Goal: Navigation & Orientation: Understand site structure

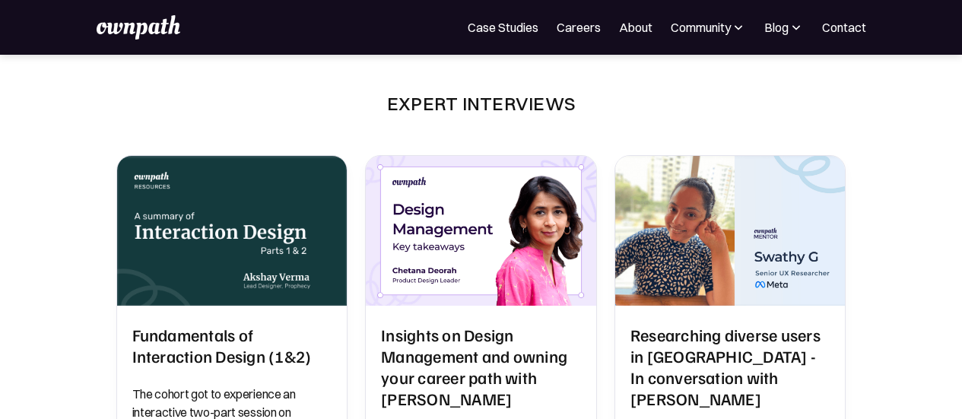
scroll to position [456, 0]
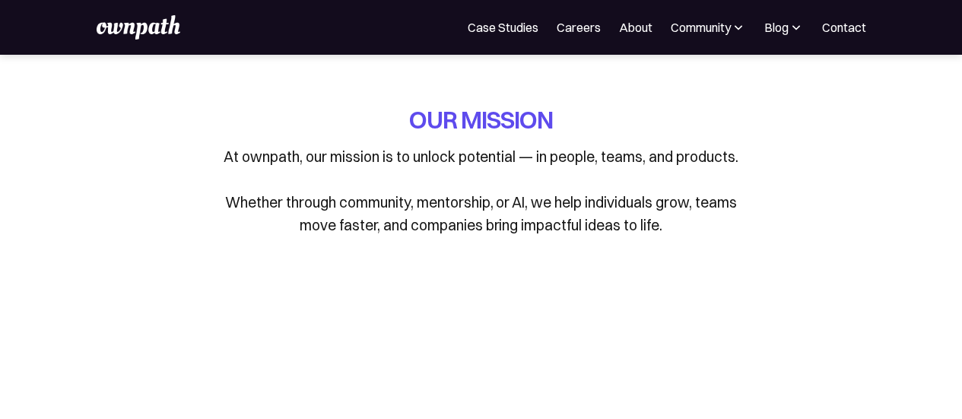
scroll to position [2821, 0]
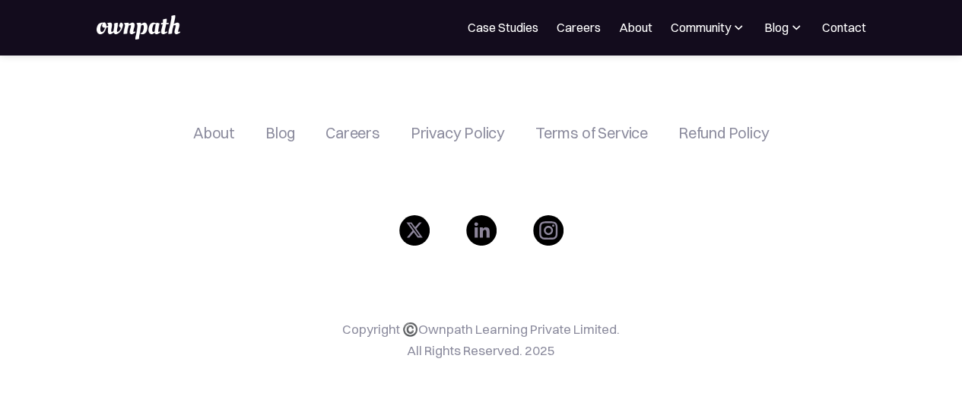
click at [632, 30] on link "About" at bounding box center [635, 27] width 33 height 18
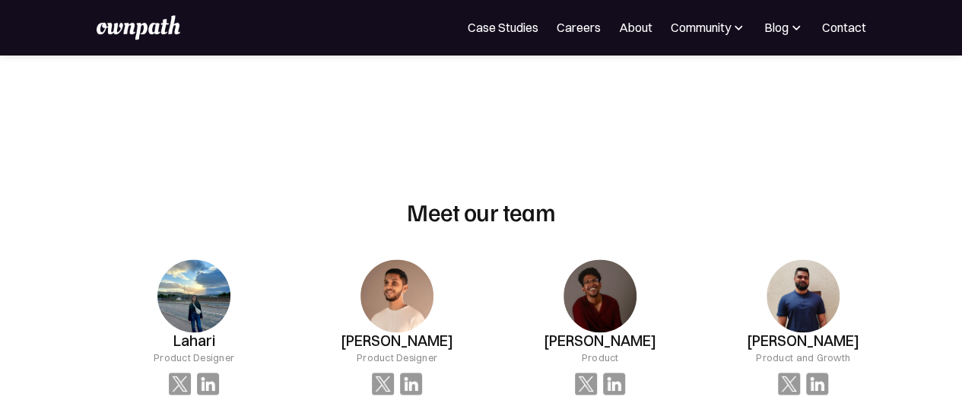
scroll to position [1217, 0]
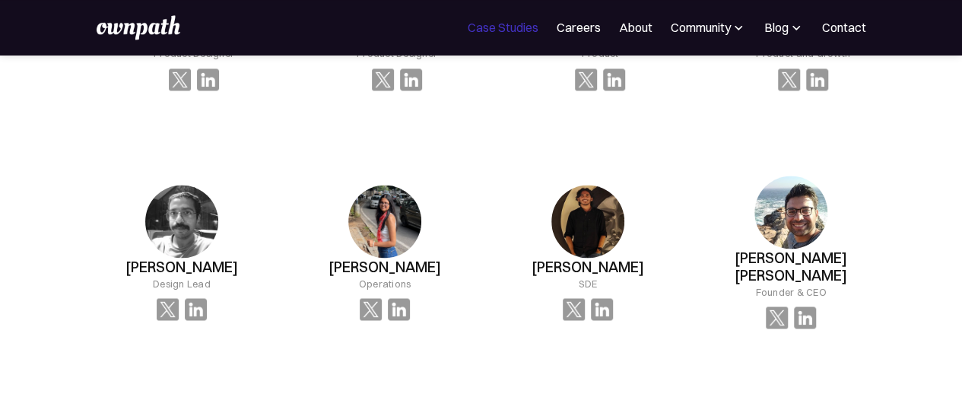
click at [490, 26] on link "Case Studies" at bounding box center [503, 27] width 71 height 18
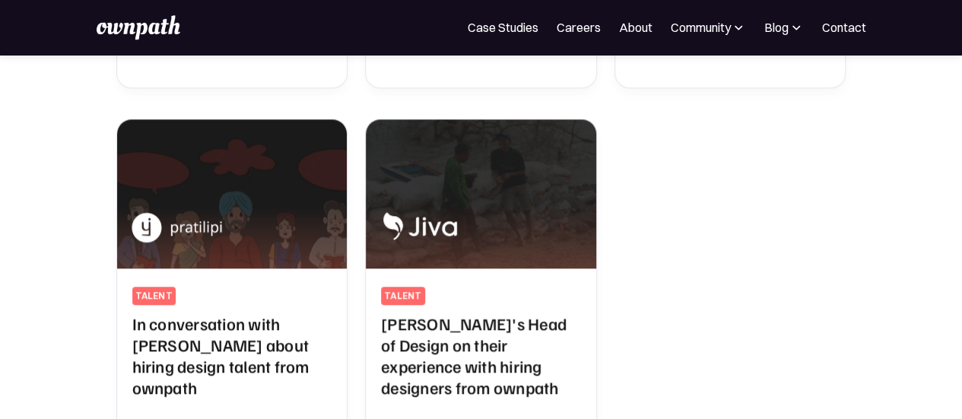
scroll to position [837, 0]
